Goal: Task Accomplishment & Management: Use online tool/utility

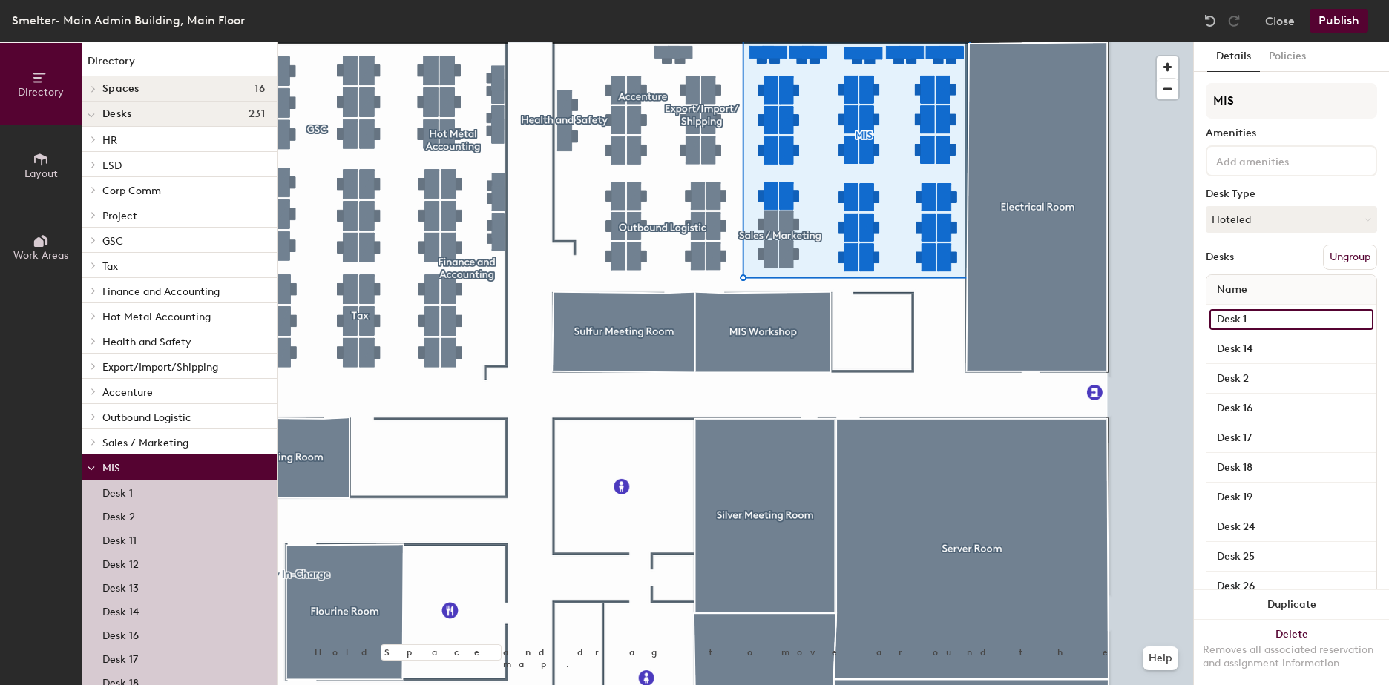
click at [1260, 322] on input "Desk 1" at bounding box center [1291, 319] width 164 height 21
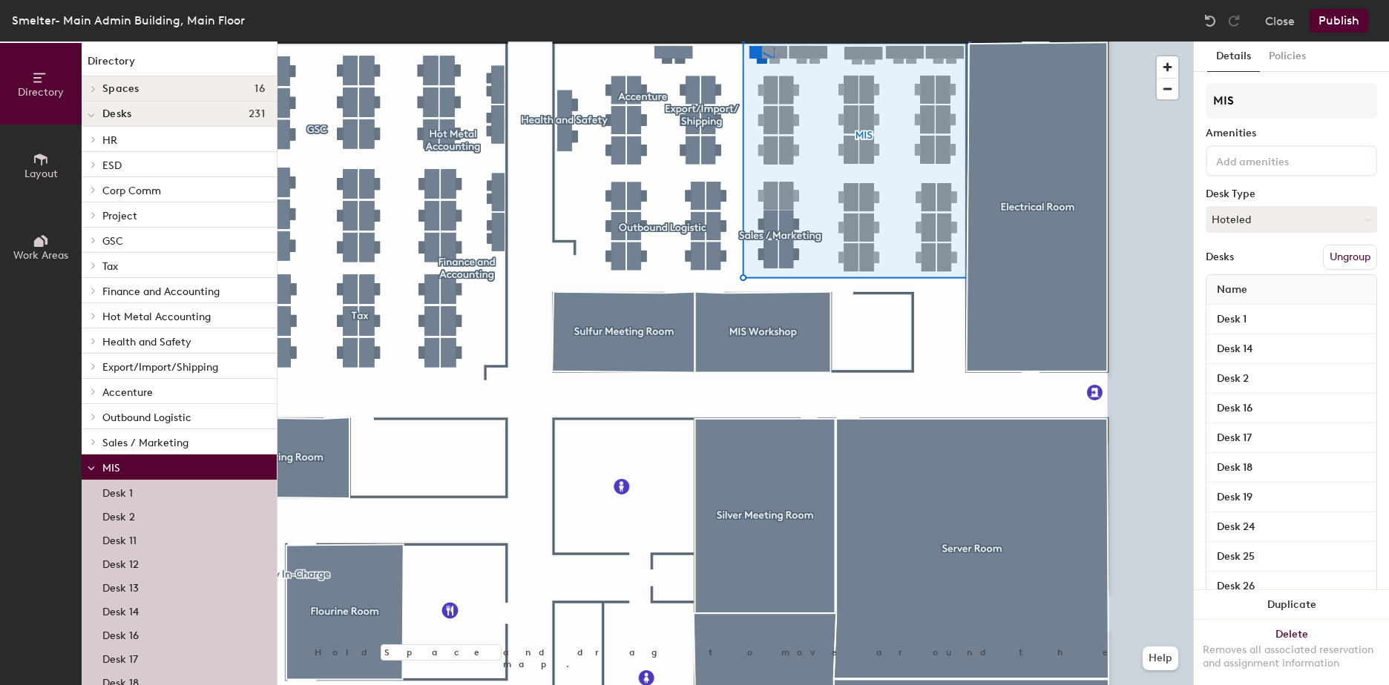
click at [1262, 336] on div "Desk 14" at bounding box center [1291, 350] width 170 height 30
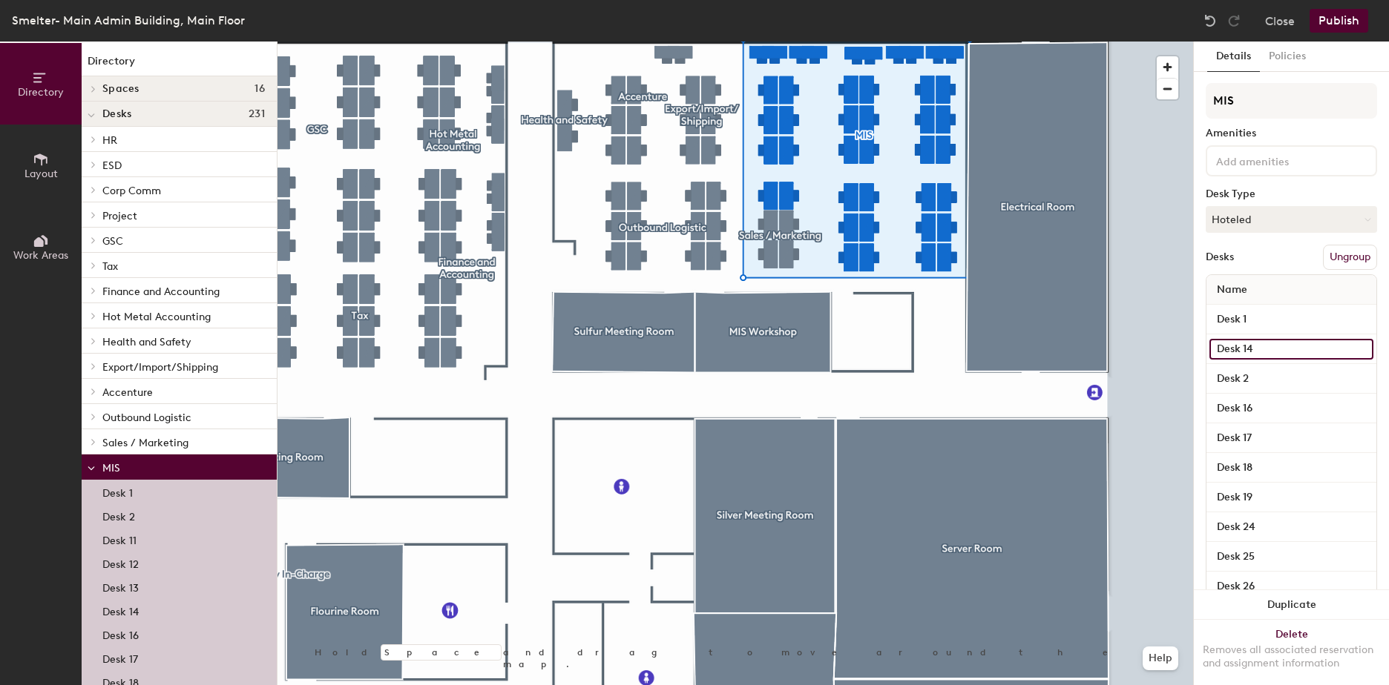
click at [1279, 339] on input "Desk 14" at bounding box center [1291, 349] width 164 height 21
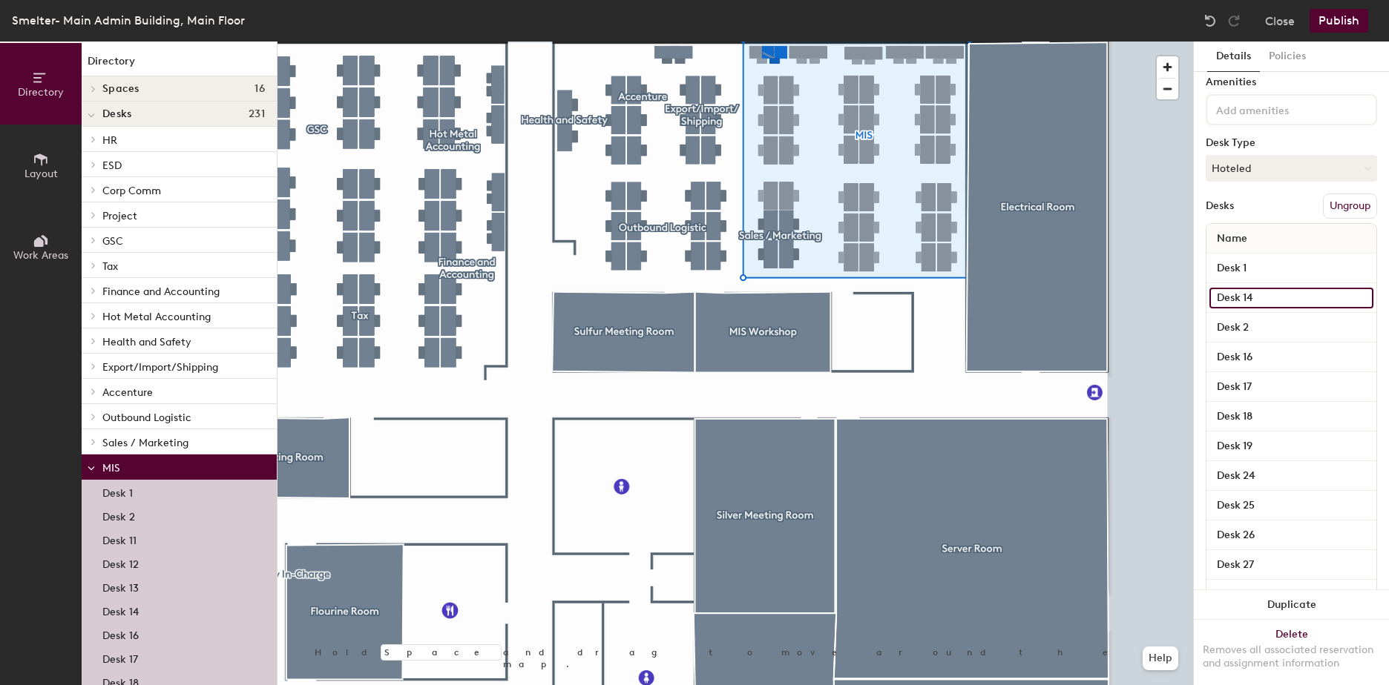
scroll to position [52, 0]
click at [1300, 53] on button "Policies" at bounding box center [1287, 57] width 55 height 30
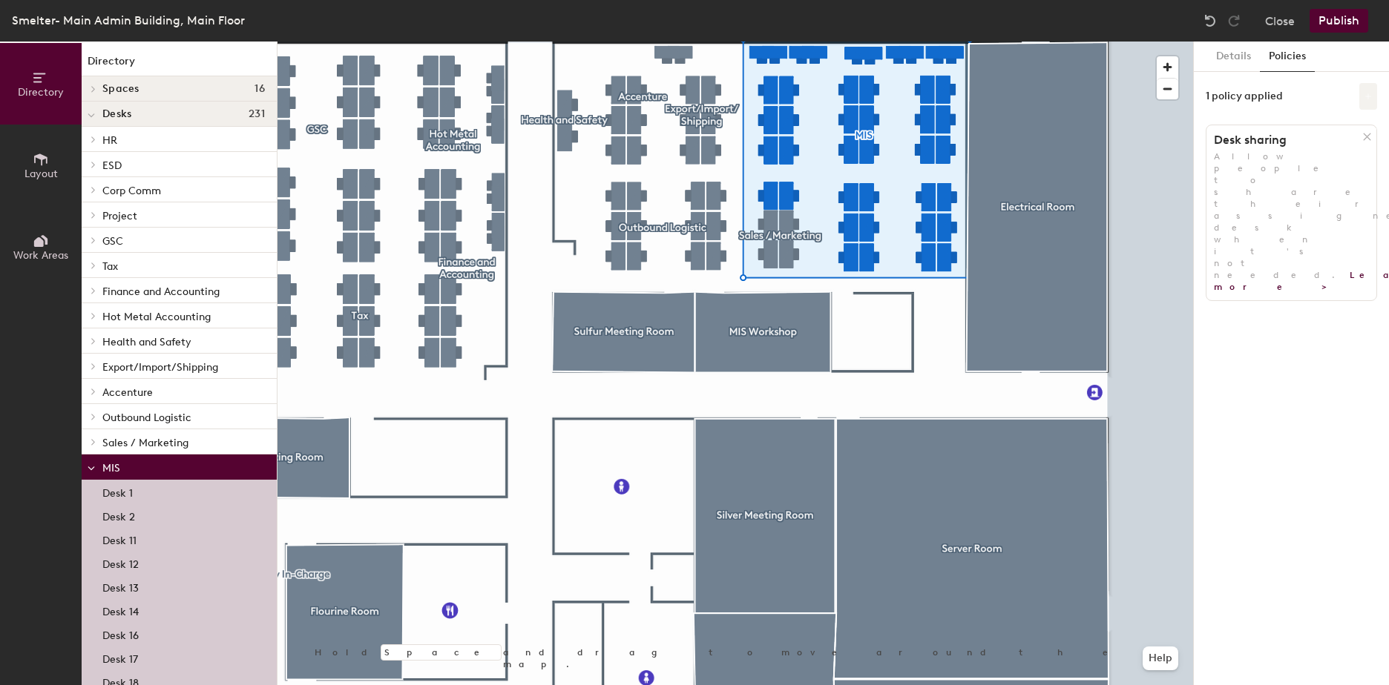
click at [1364, 92] on button at bounding box center [1368, 96] width 18 height 27
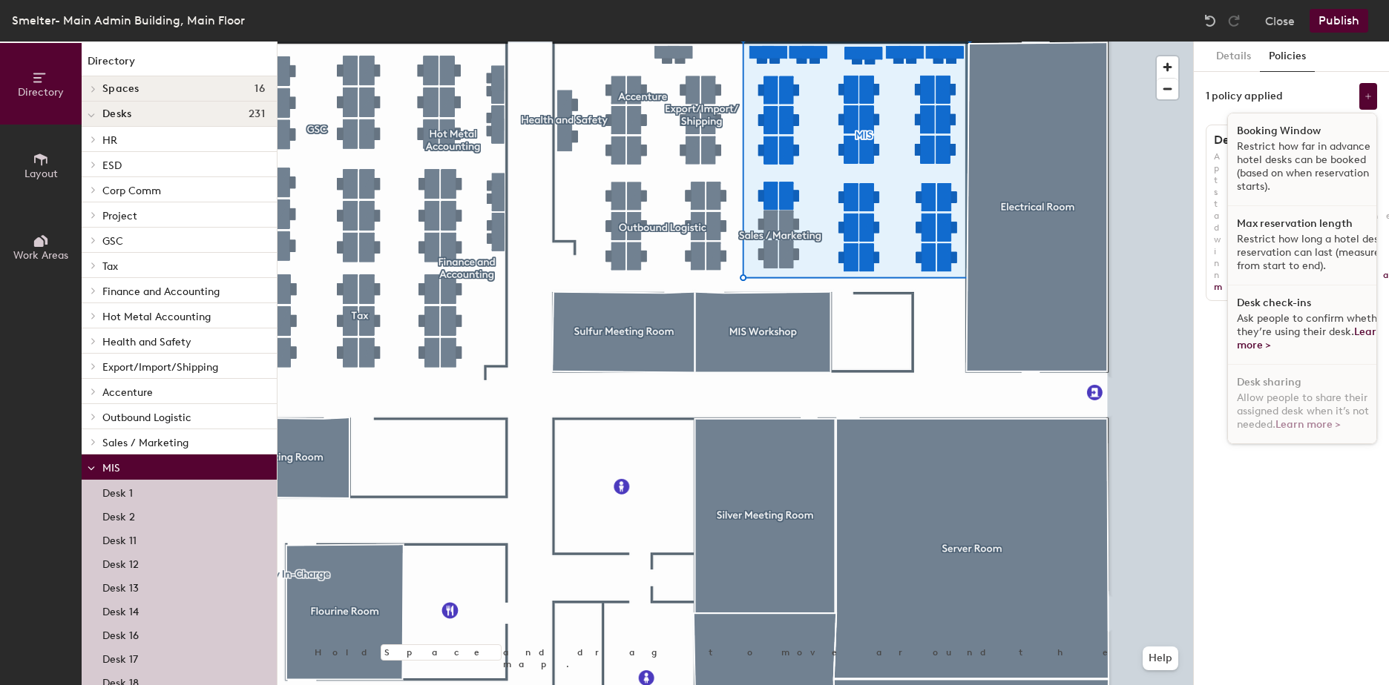
scroll to position [9, 0]
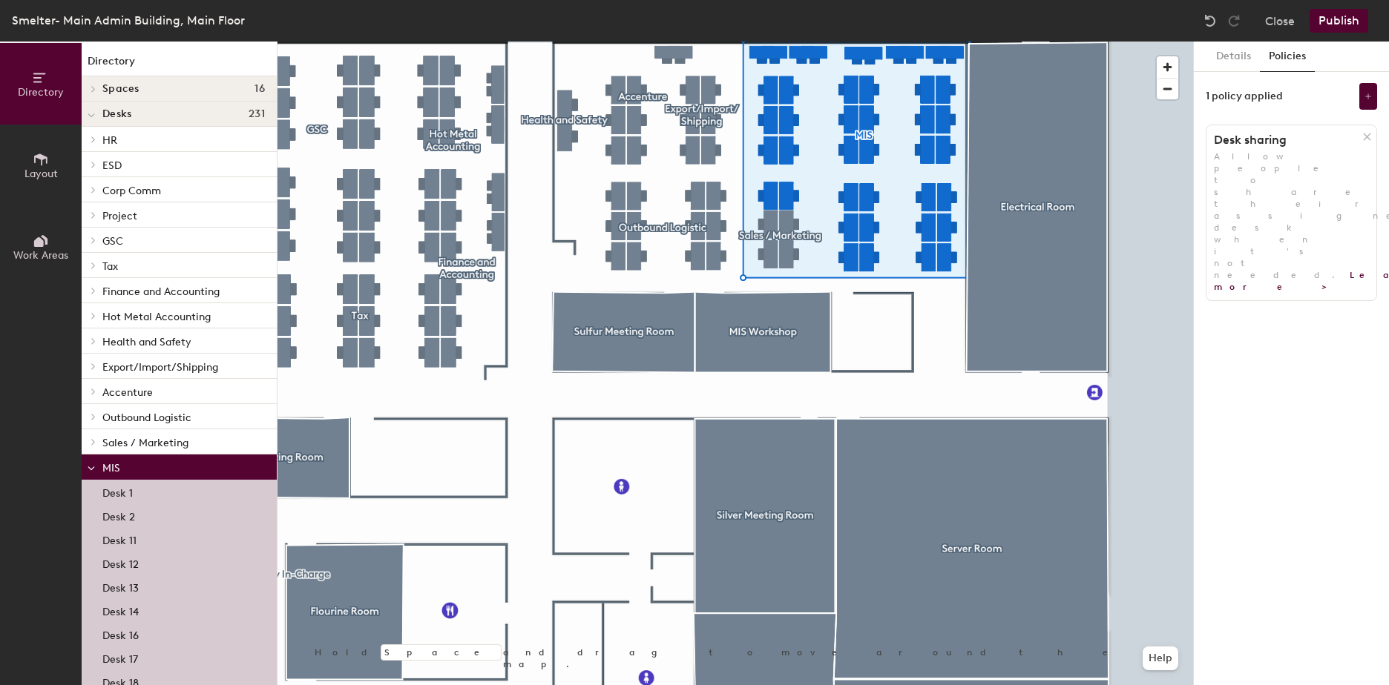
click at [1276, 536] on div "Details Policies 1 policy applied Desk sharing Allow people to share their assi…" at bounding box center [1291, 364] width 195 height 644
click at [1248, 56] on button "Details" at bounding box center [1233, 57] width 53 height 30
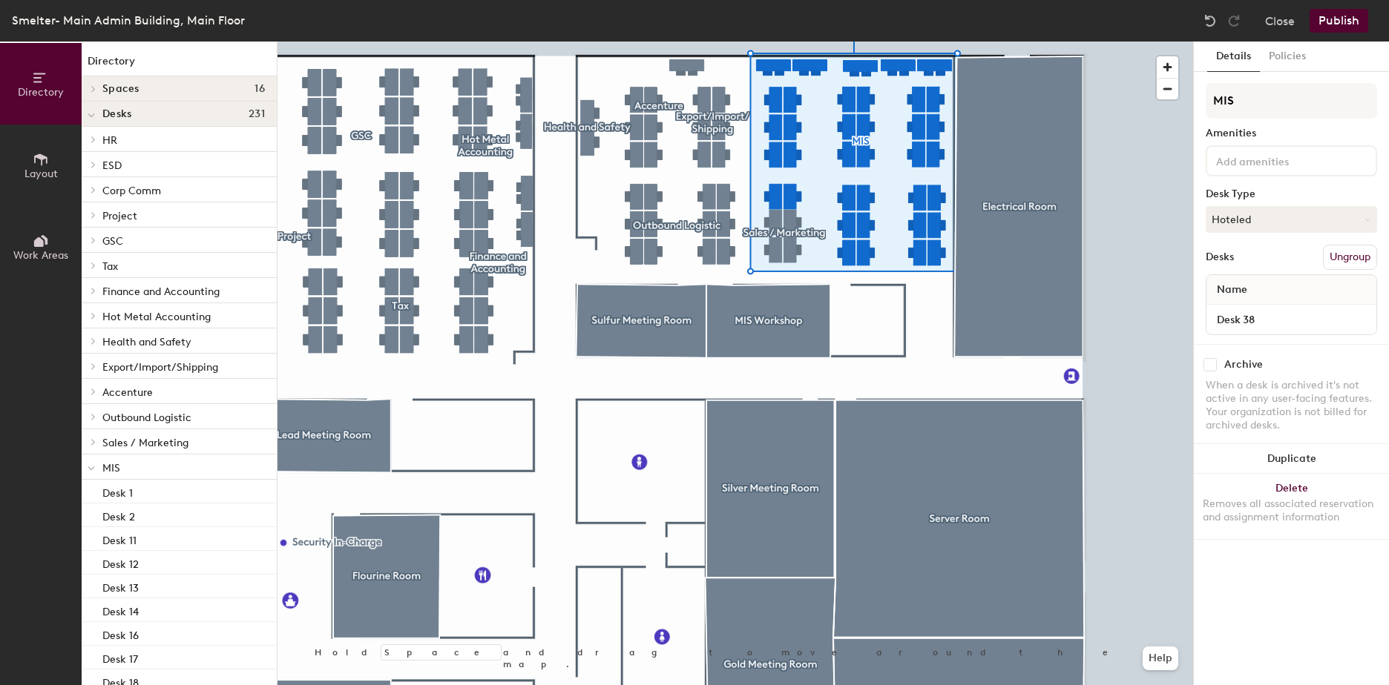
scroll to position [0, 0]
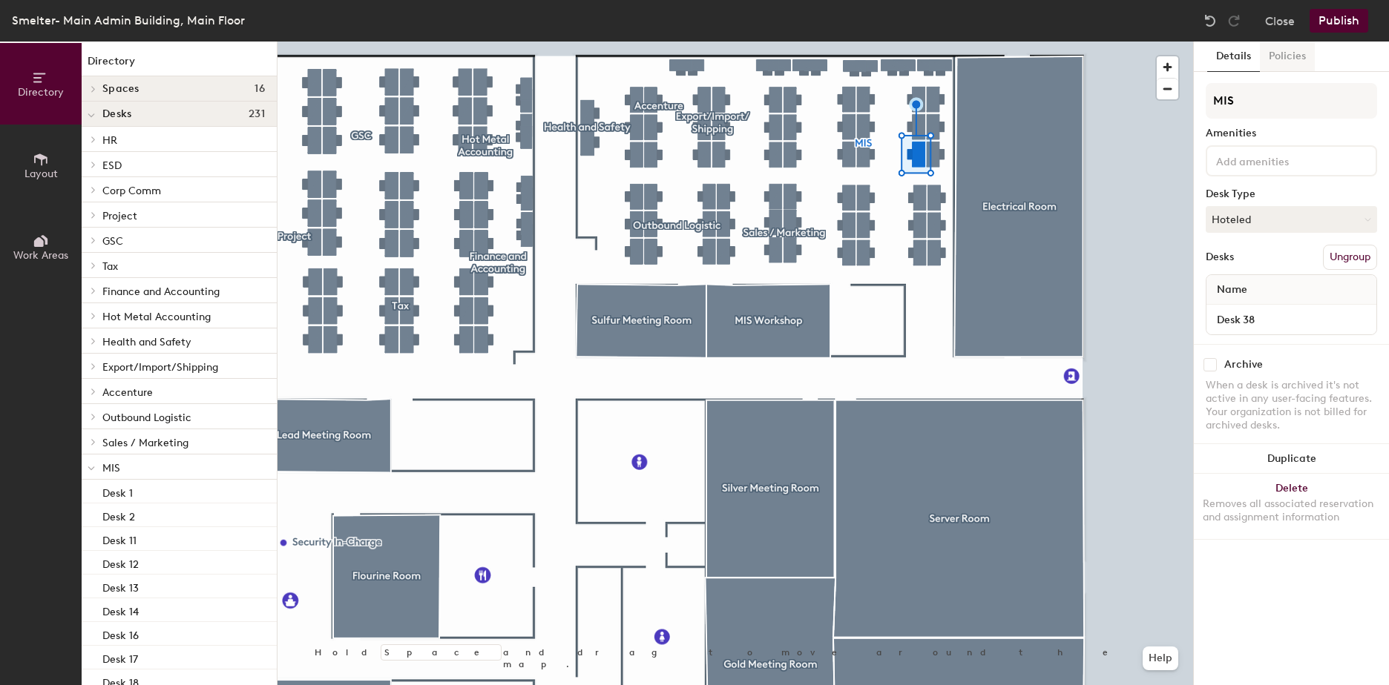
click at [1294, 65] on button "Policies" at bounding box center [1287, 57] width 55 height 30
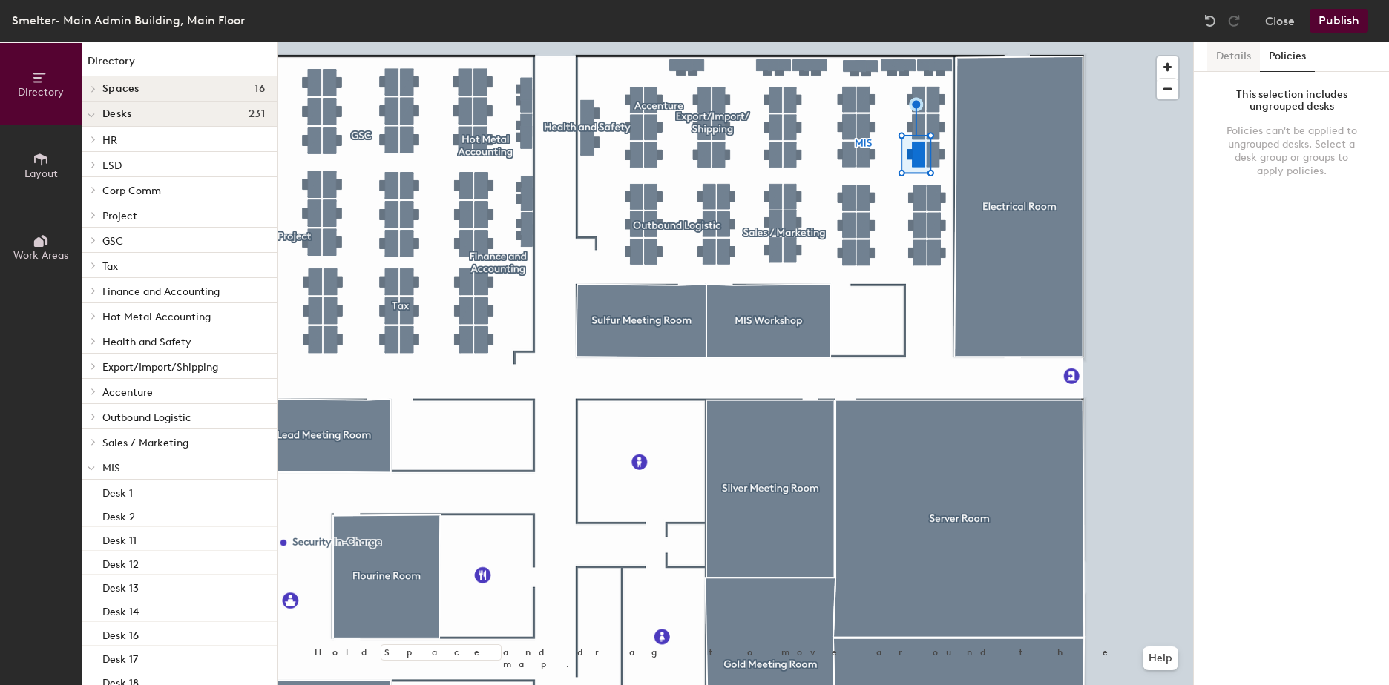
click at [1234, 62] on button "Details" at bounding box center [1233, 57] width 53 height 30
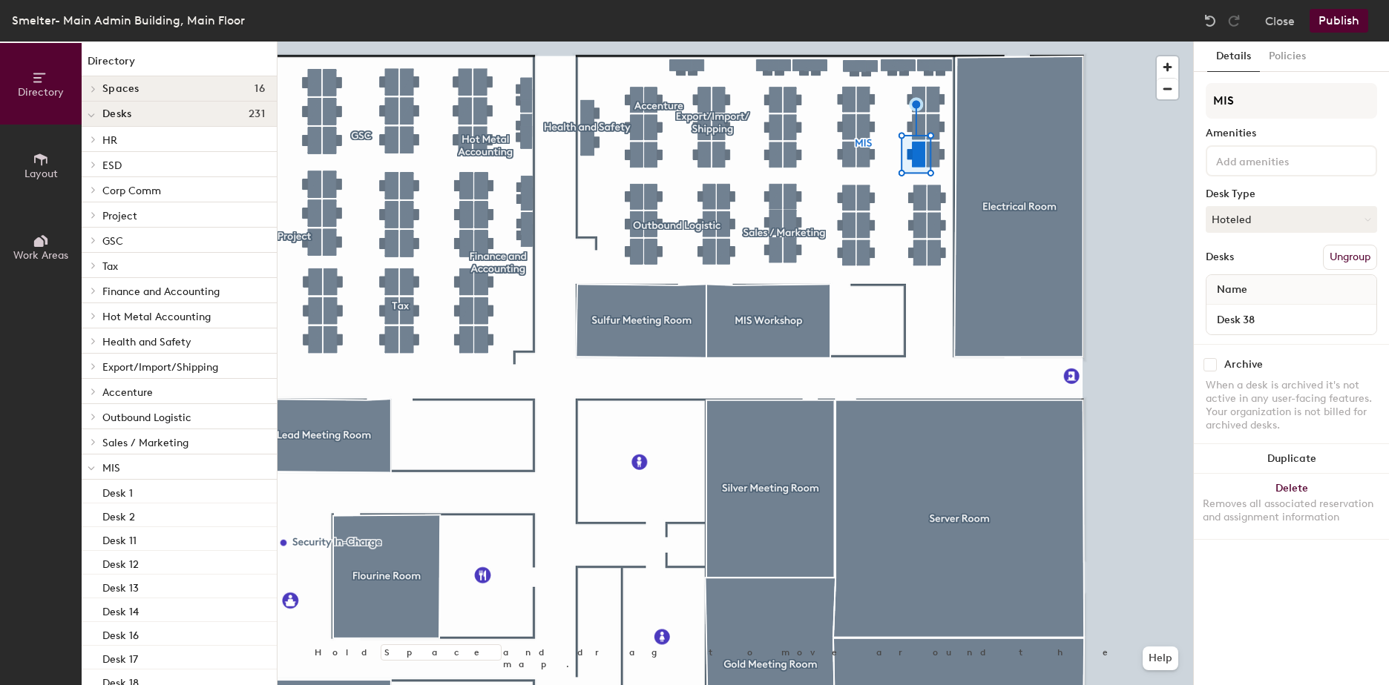
click at [1265, 309] on div "Desk 38" at bounding box center [1291, 320] width 170 height 30
click at [1268, 328] on input "Desk 38" at bounding box center [1291, 319] width 164 height 21
click at [1281, 254] on div "Desks Ungroup" at bounding box center [1290, 257] width 171 height 25
click at [1280, 191] on div "Desk Type" at bounding box center [1290, 194] width 171 height 12
click at [1280, 135] on div "Amenities" at bounding box center [1290, 134] width 171 height 12
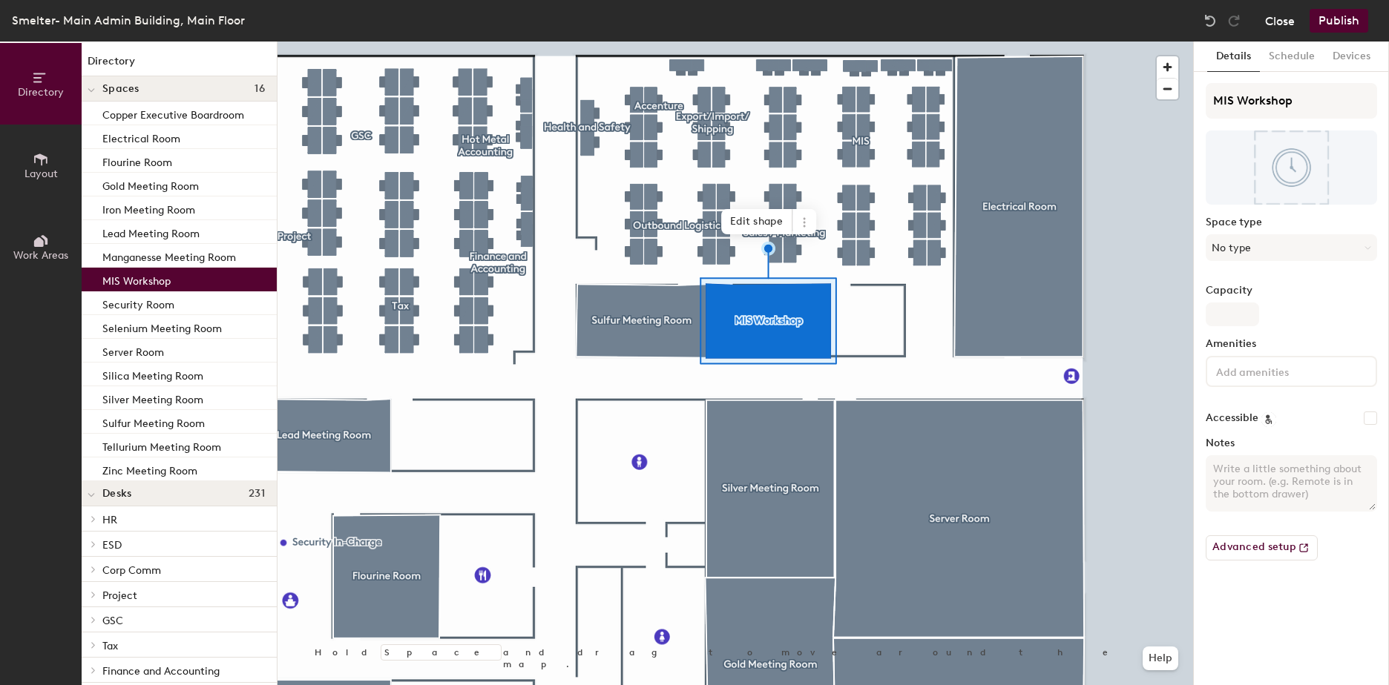
click at [1285, 24] on button "Close" at bounding box center [1280, 21] width 30 height 24
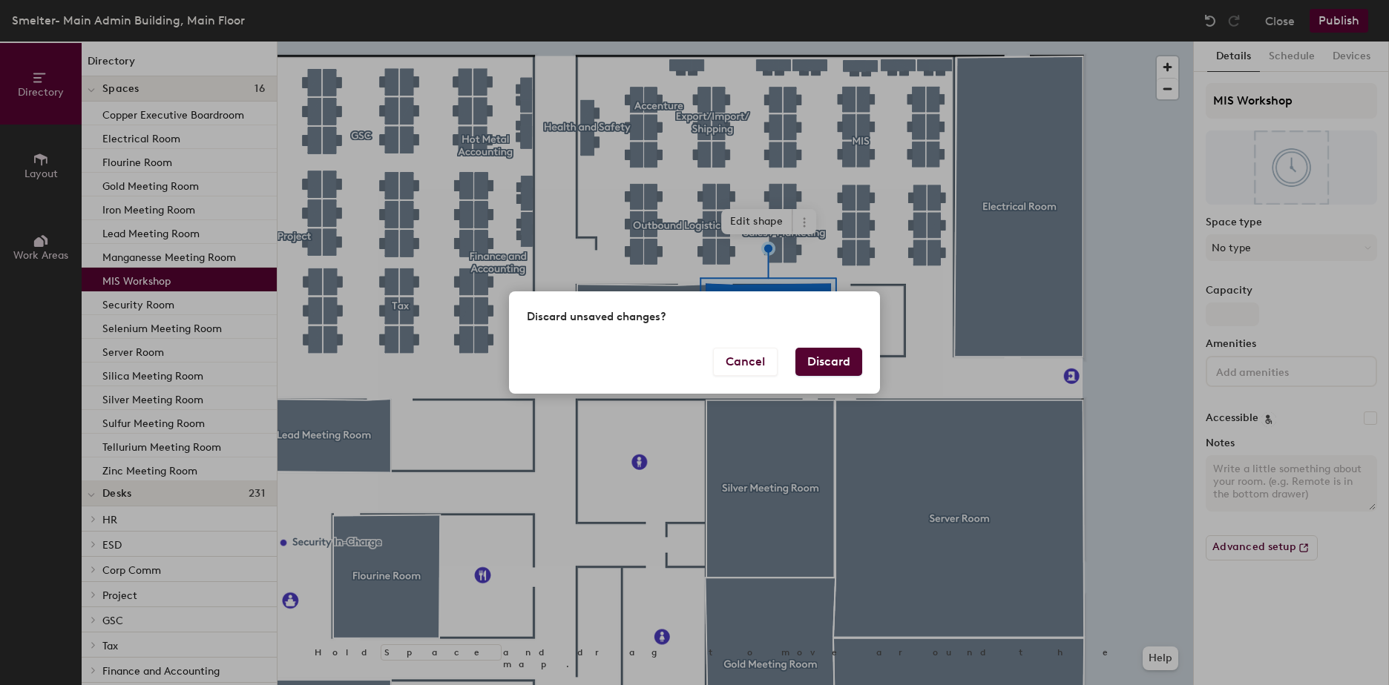
click at [836, 358] on button "Discard" at bounding box center [828, 362] width 67 height 28
